Goal: Task Accomplishment & Management: Manage account settings

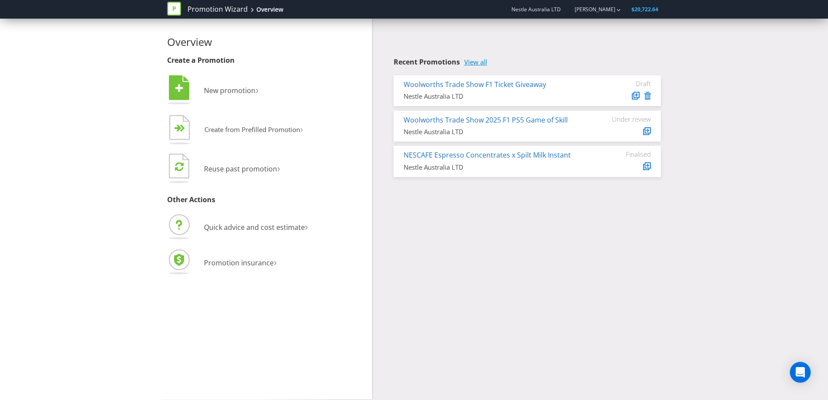
click at [471, 58] on link "View all" at bounding box center [475, 61] width 23 height 7
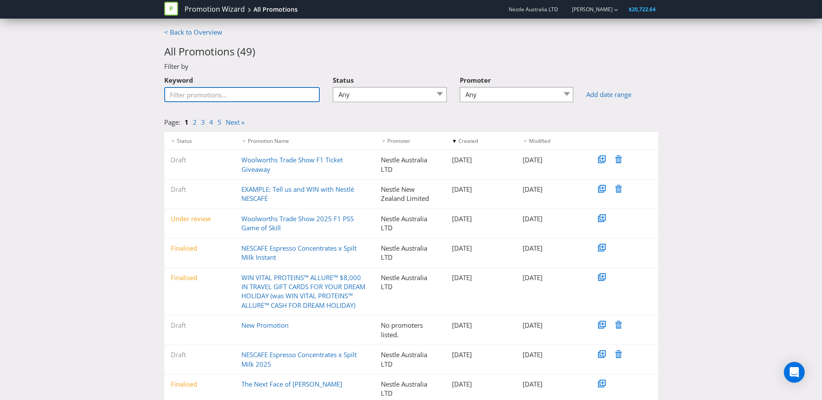
click at [259, 95] on input "Keyword" at bounding box center [242, 94] width 156 height 15
type input "milo"
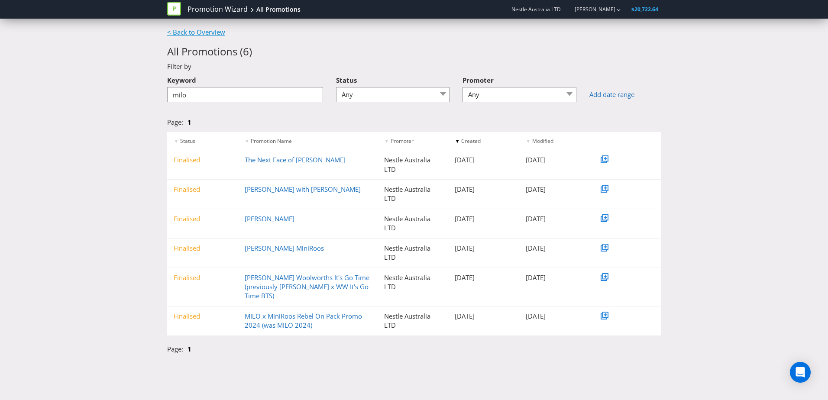
click at [213, 34] on link "< Back to Overview" at bounding box center [196, 32] width 58 height 9
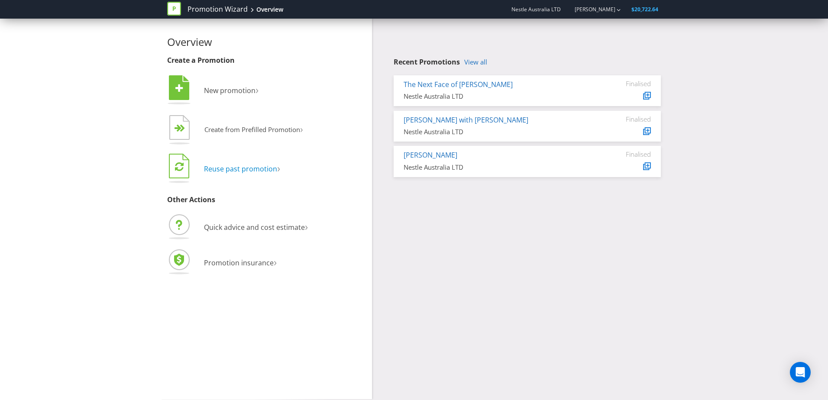
click at [247, 171] on span "Reuse past promotion" at bounding box center [240, 169] width 73 height 10
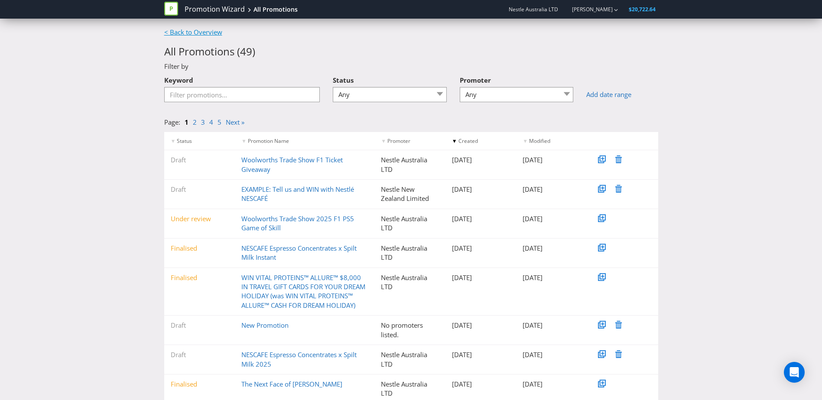
click at [170, 36] on link "< Back to Overview" at bounding box center [193, 32] width 58 height 9
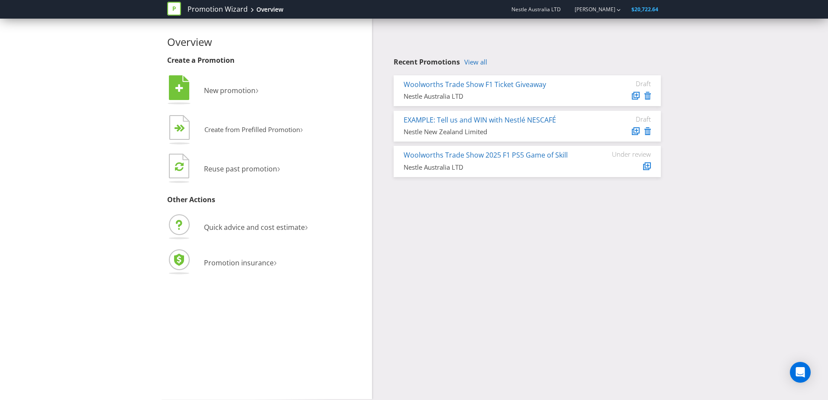
click at [179, 32] on div "Overview Create a Promotion  New promotion ›   Create from Prefilled Promoti…" at bounding box center [266, 209] width 211 height 381
click at [263, 171] on span "Reuse past promotion" at bounding box center [240, 169] width 73 height 10
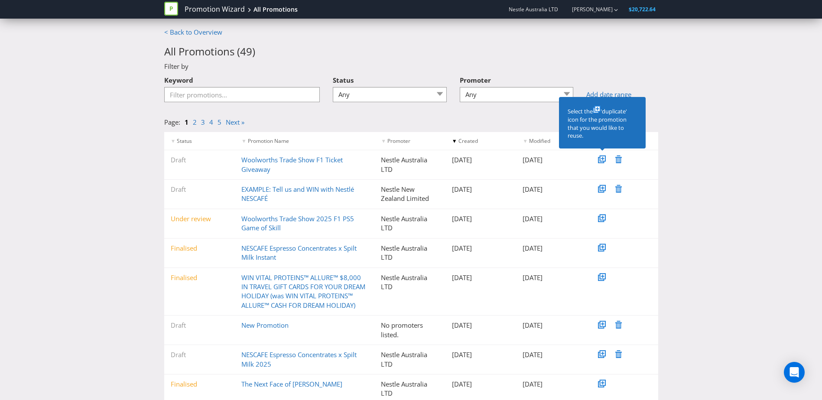
click at [600, 156] on icon at bounding box center [602, 160] width 8 height 8
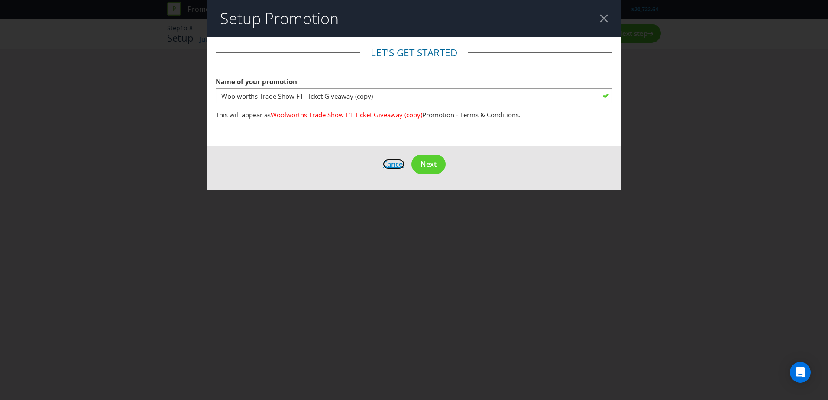
click at [385, 167] on span "Cancel" at bounding box center [394, 164] width 22 height 10
click at [393, 171] on footer "Cancel Next" at bounding box center [414, 168] width 414 height 44
click at [387, 166] on span "Cancel" at bounding box center [394, 164] width 22 height 10
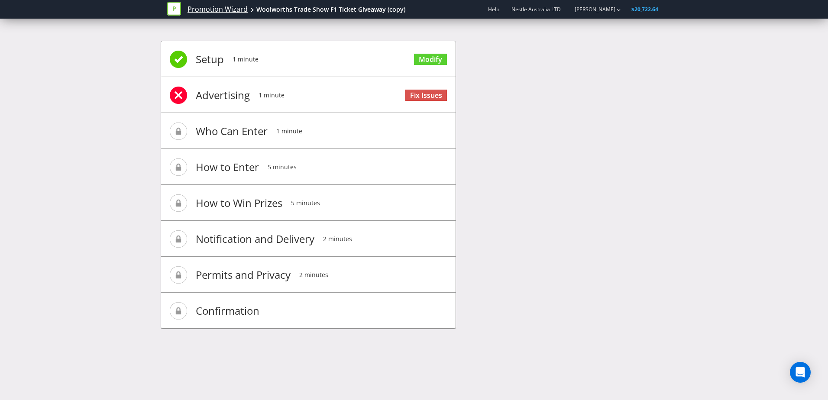
click at [221, 7] on link "Promotion Wizard" at bounding box center [218, 9] width 60 height 10
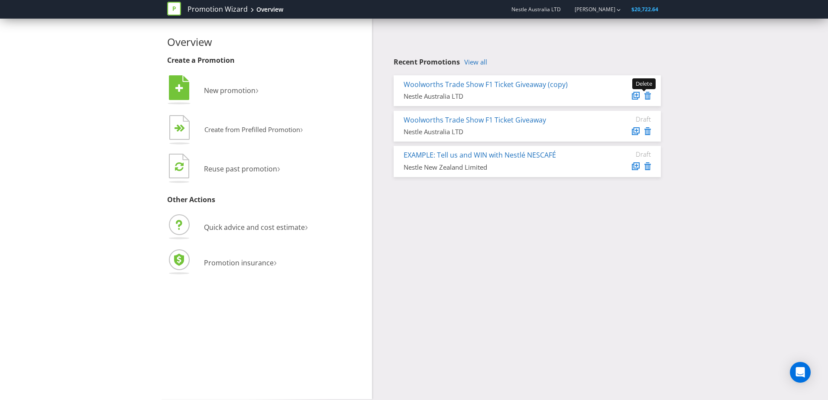
click at [650, 94] on icon at bounding box center [648, 96] width 6 height 8
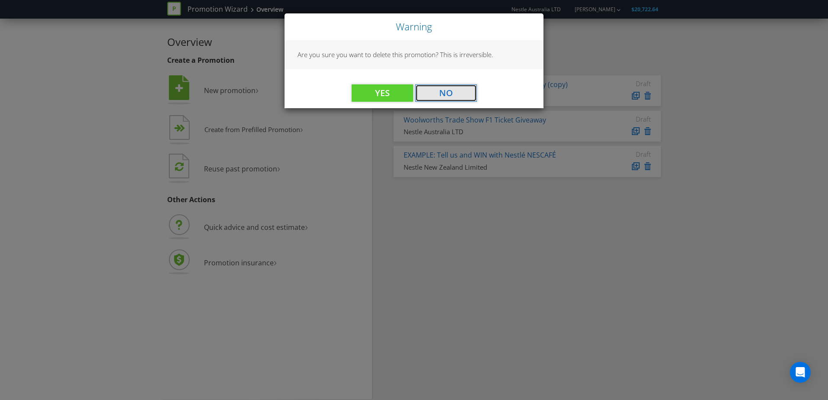
click at [442, 97] on button "No" at bounding box center [447, 92] width 62 height 17
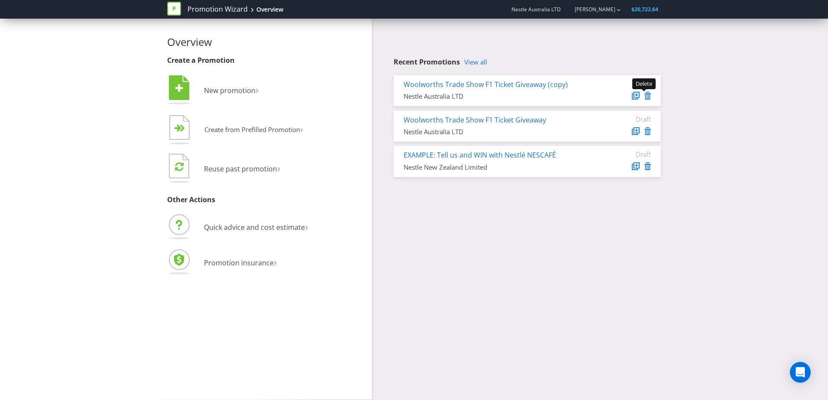
click at [647, 97] on icon at bounding box center [648, 96] width 6 height 8
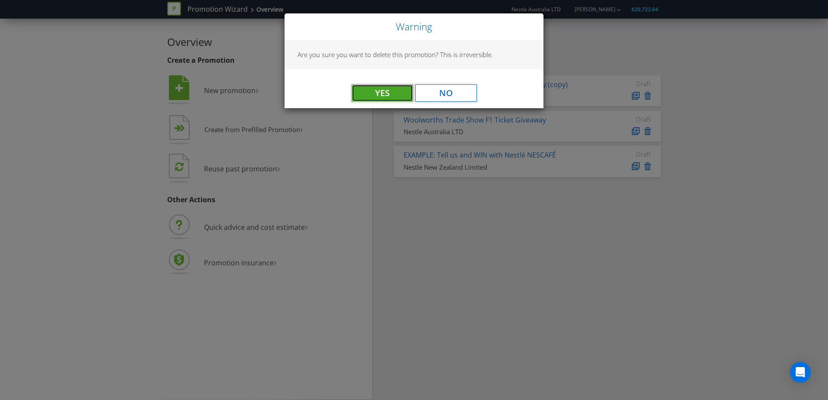
click at [403, 89] on button "Yes" at bounding box center [383, 92] width 62 height 17
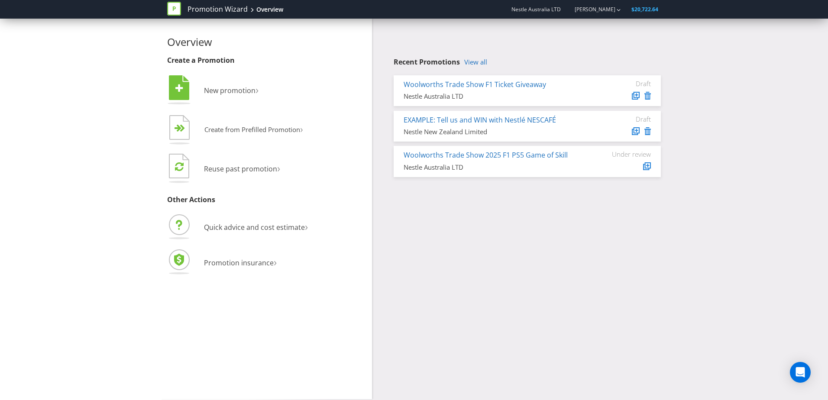
click at [494, 201] on div "Overview Create a Promotion  New promotion ›   Create from Prefilled Promoti…" at bounding box center [414, 209] width 507 height 381
click at [473, 64] on link "View all" at bounding box center [475, 61] width 23 height 7
